Goal: Information Seeking & Learning: Get advice/opinions

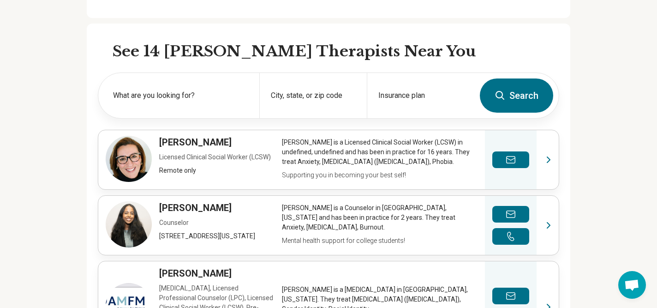
scroll to position [307, 0]
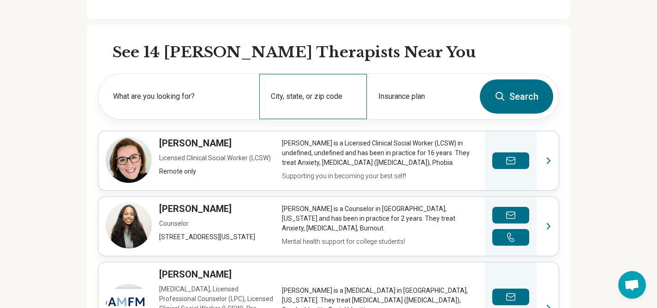
click at [292, 119] on div "City, state, or zip code" at bounding box center [312, 96] width 107 height 45
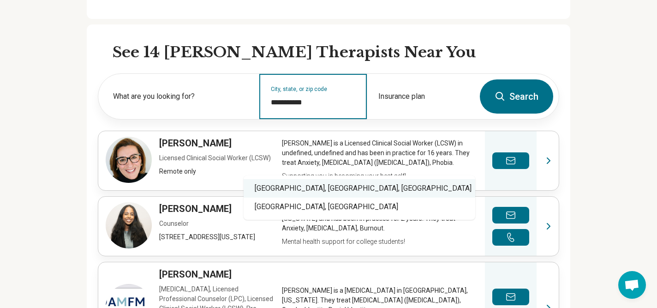
click at [304, 192] on div "[GEOGRAPHIC_DATA], [GEOGRAPHIC_DATA], [GEOGRAPHIC_DATA]" at bounding box center [358, 188] width 231 height 18
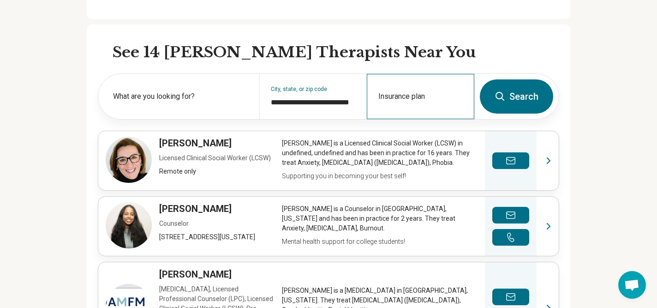
type input "**********"
click at [433, 119] on div "Insurance plan" at bounding box center [420, 96] width 107 height 45
type input "*********"
click at [553, 113] on button "Search" at bounding box center [516, 96] width 73 height 34
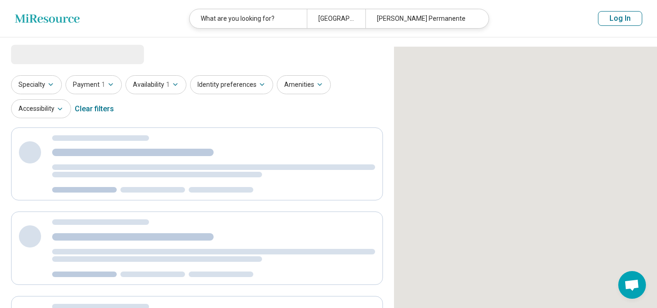
select select "***"
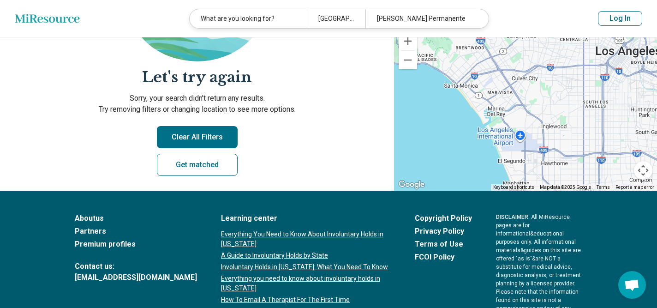
scroll to position [197, 0]
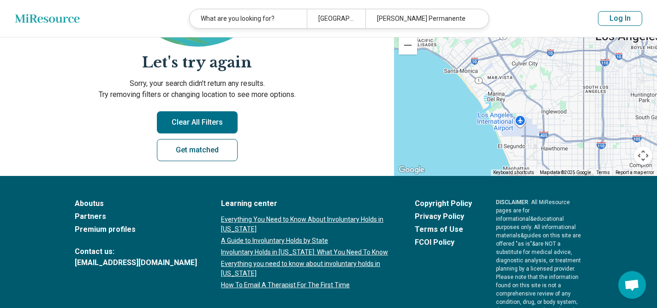
click at [215, 161] on link "Get matched" at bounding box center [197, 150] width 81 height 22
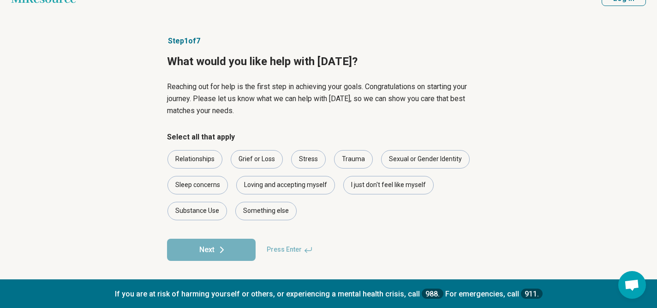
scroll to position [121, 0]
click at [251, 176] on div "Loving and accepting myself" at bounding box center [285, 185] width 99 height 18
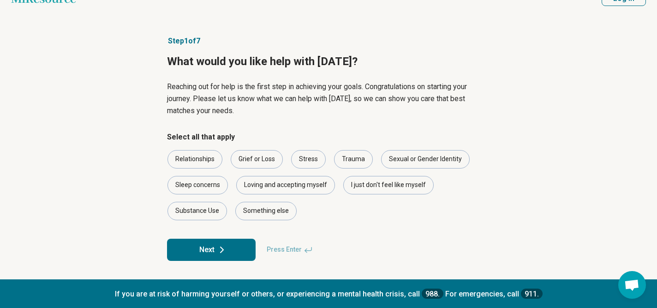
click at [244, 243] on button "Next" at bounding box center [211, 249] width 89 height 22
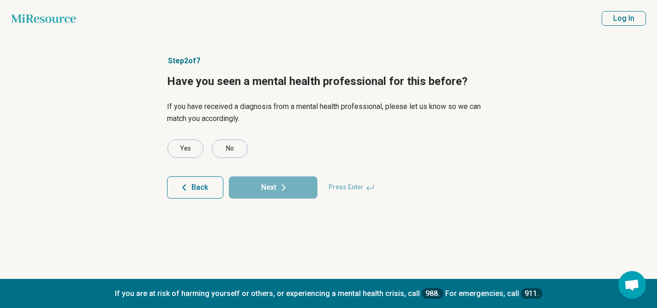
scroll to position [13, 0]
click at [246, 158] on div "No" at bounding box center [230, 148] width 36 height 18
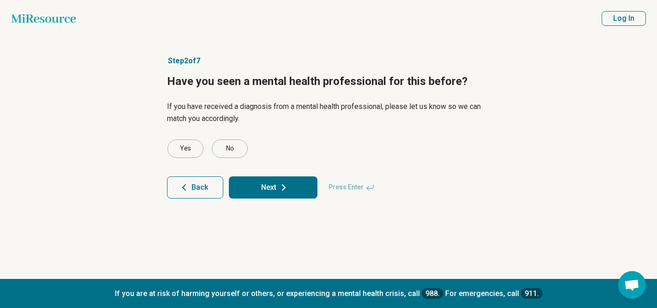
click at [289, 193] on icon at bounding box center [283, 187] width 11 height 11
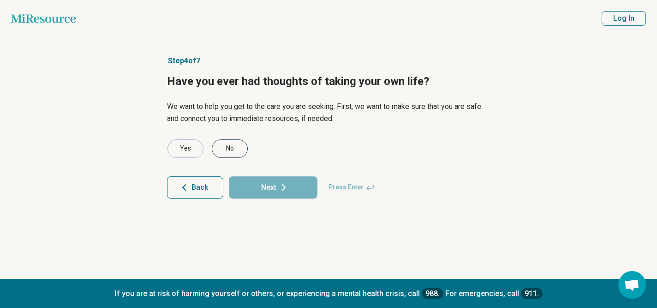
click at [243, 158] on div "No" at bounding box center [230, 148] width 36 height 18
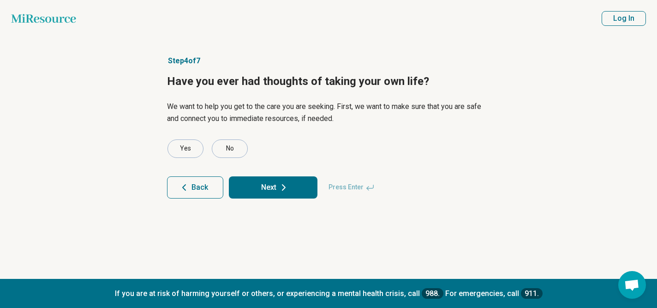
click at [287, 198] on button "Next" at bounding box center [273, 187] width 89 height 22
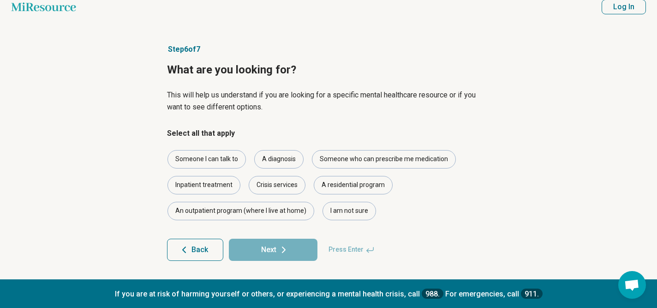
scroll to position [118, 0]
click at [207, 150] on div "Someone I can talk to" at bounding box center [206, 159] width 78 height 18
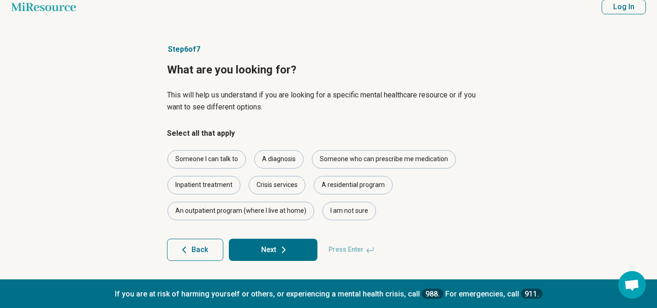
click at [290, 239] on button "Next" at bounding box center [273, 249] width 89 height 22
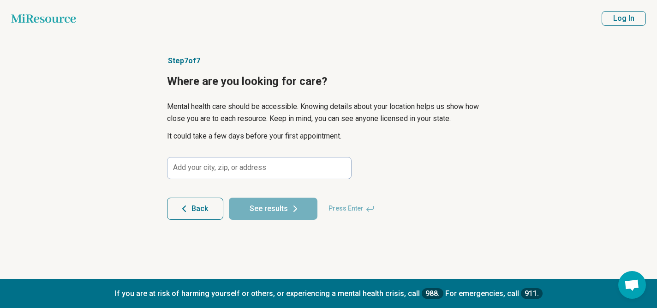
scroll to position [35, 0]
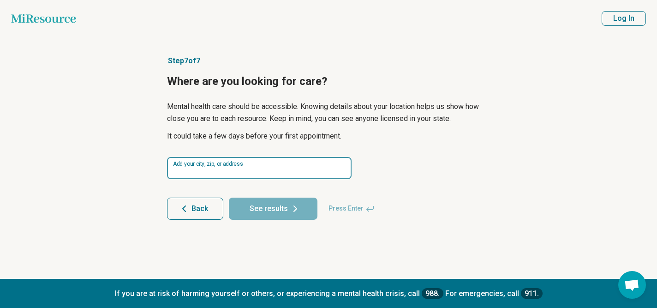
click at [230, 179] on input at bounding box center [259, 168] width 184 height 22
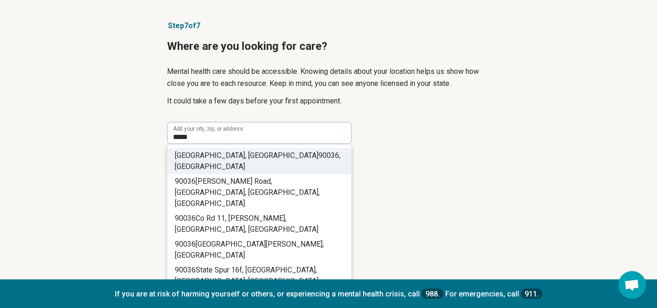
click at [318, 160] on span "90036" at bounding box center [328, 155] width 21 height 9
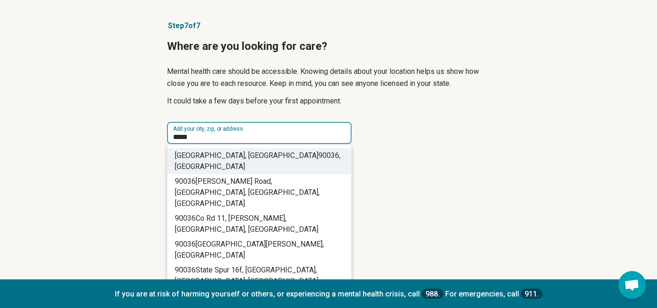
type input "**********"
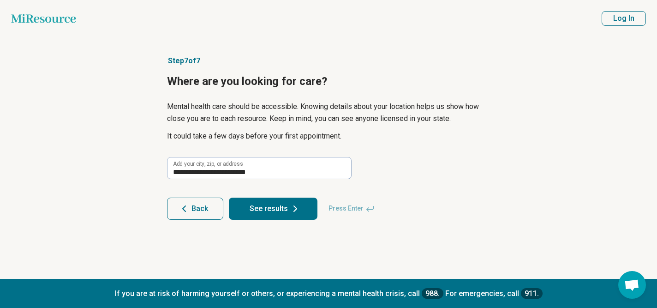
click at [299, 219] on button "See results" at bounding box center [273, 208] width 89 height 22
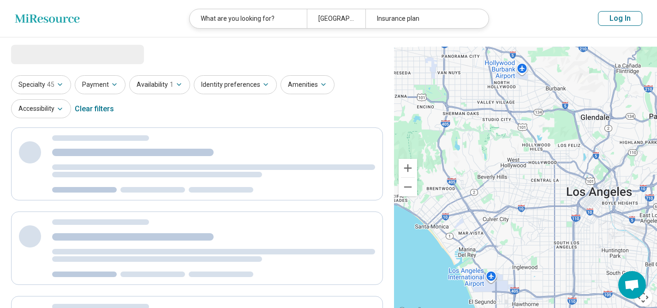
select select "***"
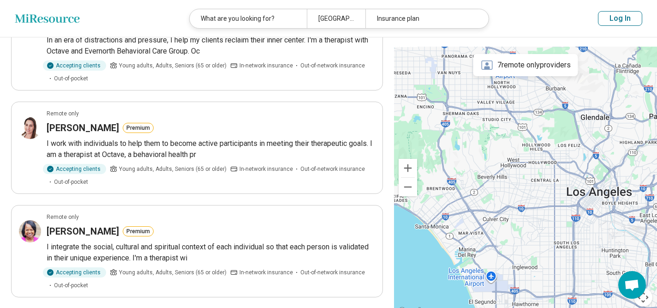
scroll to position [871, 0]
